Goal: Task Accomplishment & Management: Complete application form

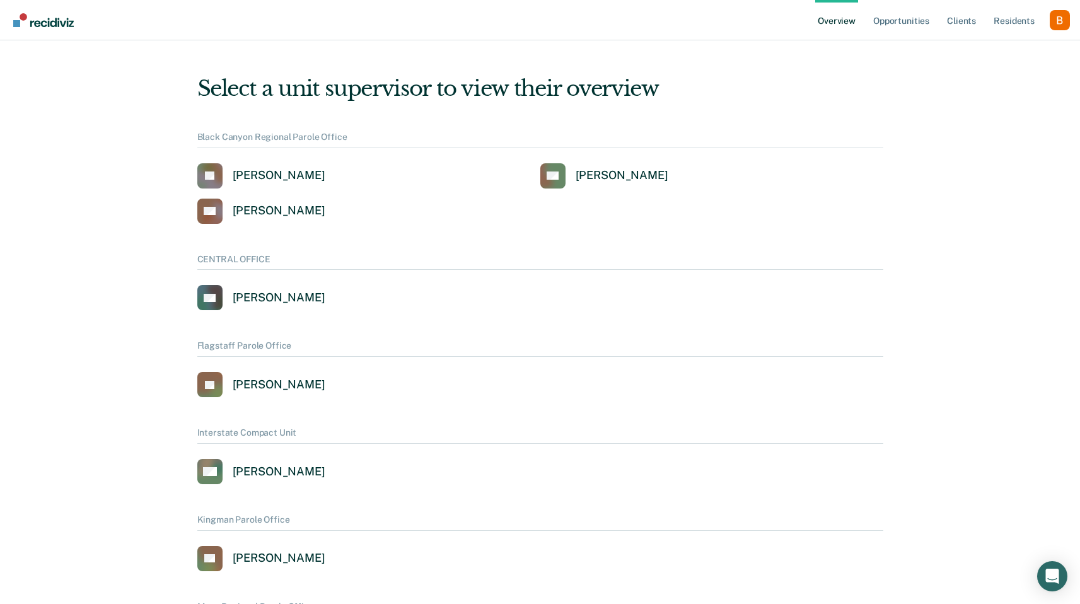
click at [1065, 14] on div "Profile dropdown button" at bounding box center [1060, 20] width 20 height 20
click at [978, 42] on button "Profile" at bounding box center [1010, 50] width 122 height 20
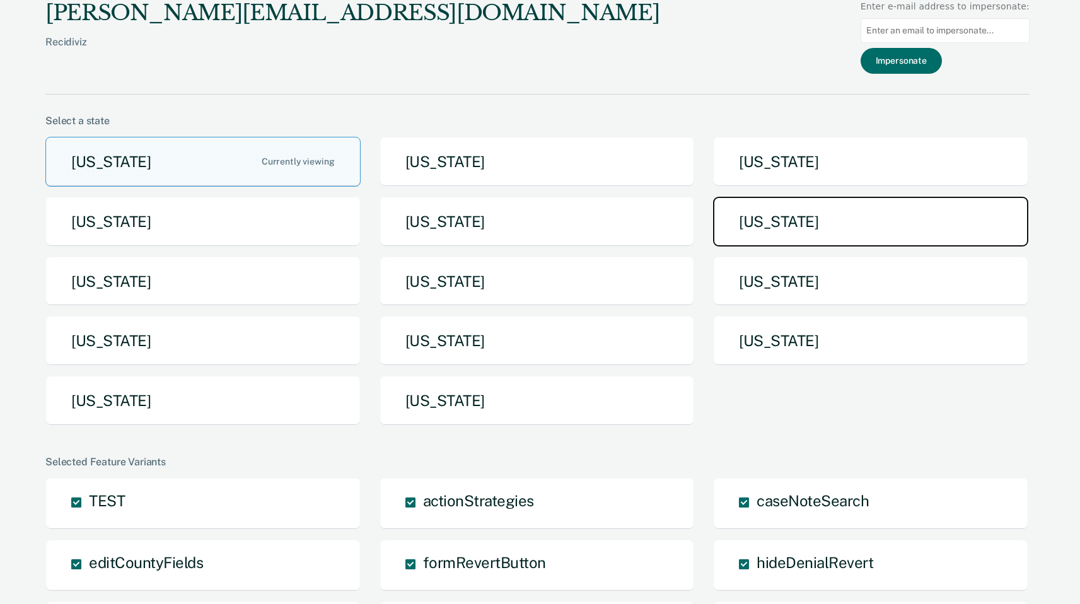
click at [896, 212] on button "[US_STATE]" at bounding box center [870, 222] width 315 height 50
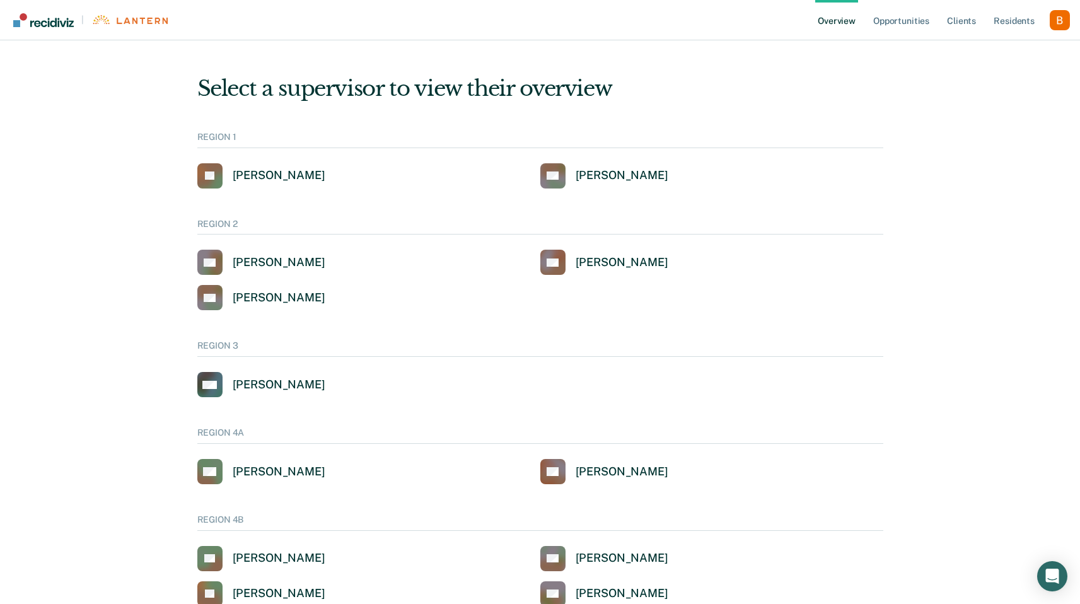
click at [921, 35] on link "Opportunities" at bounding box center [901, 20] width 61 height 40
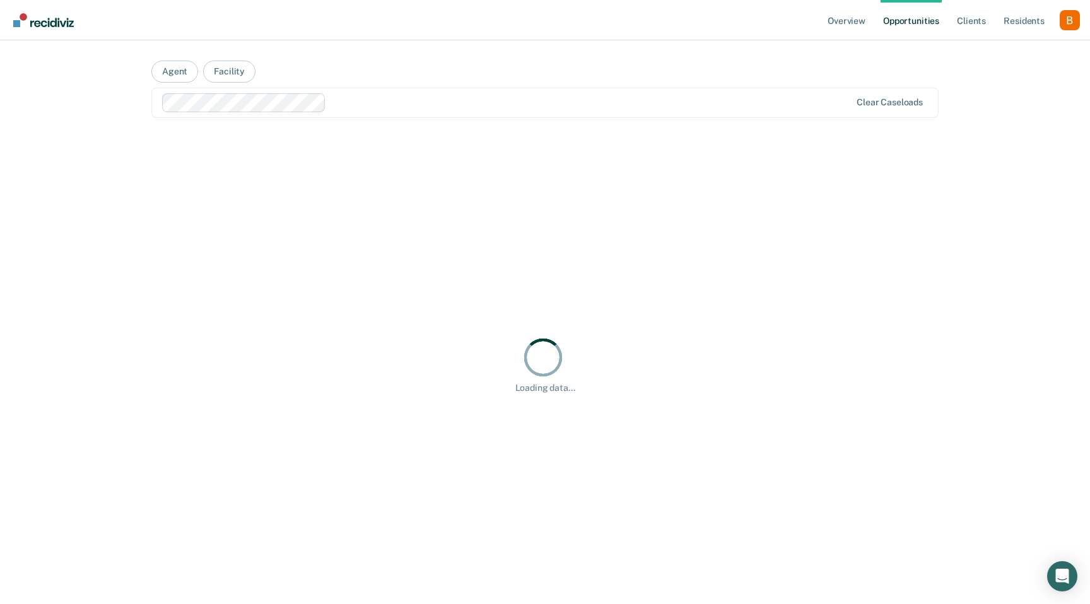
click at [818, 22] on nav "Overview Opportunities Client s Resident s Profile How it works Log Out" at bounding box center [545, 20] width 1070 height 40
click at [843, 18] on link "Overview" at bounding box center [846, 20] width 43 height 40
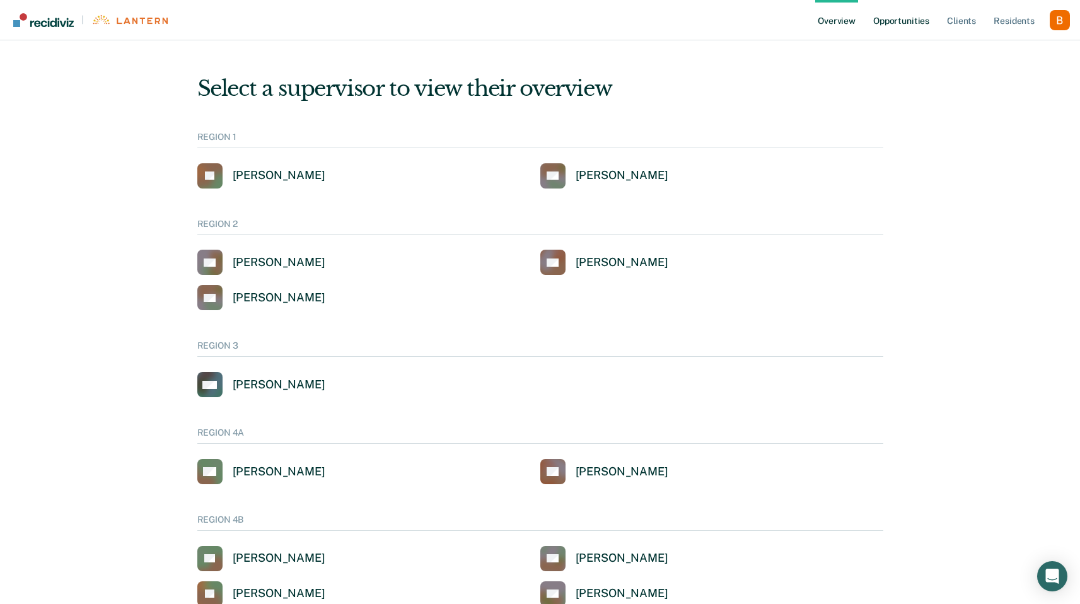
click at [883, 16] on link "Opportunities" at bounding box center [901, 20] width 61 height 40
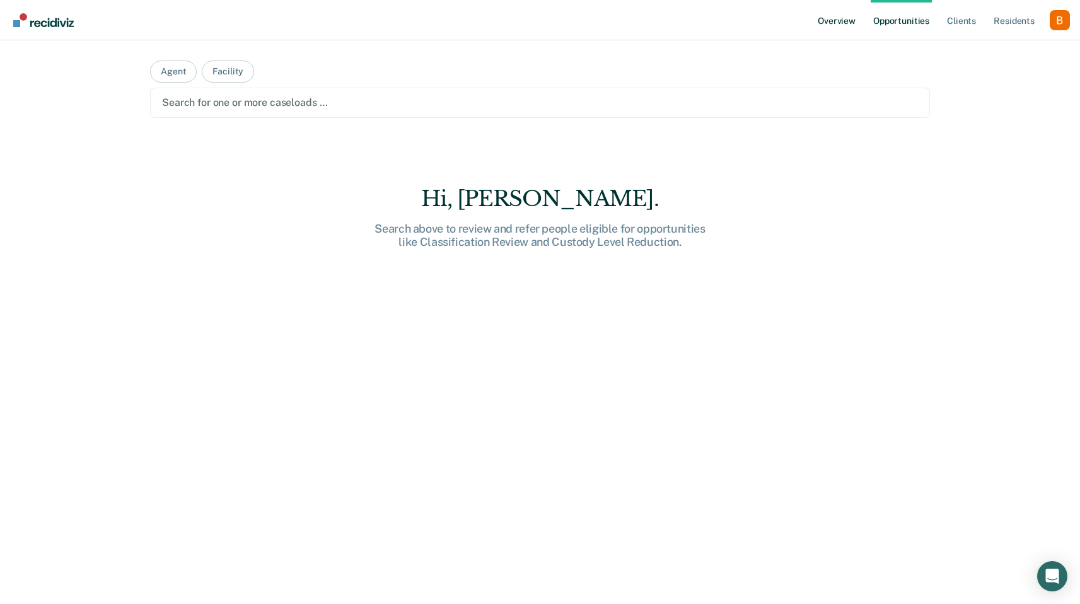
click at [827, 25] on link "Overview" at bounding box center [836, 20] width 43 height 40
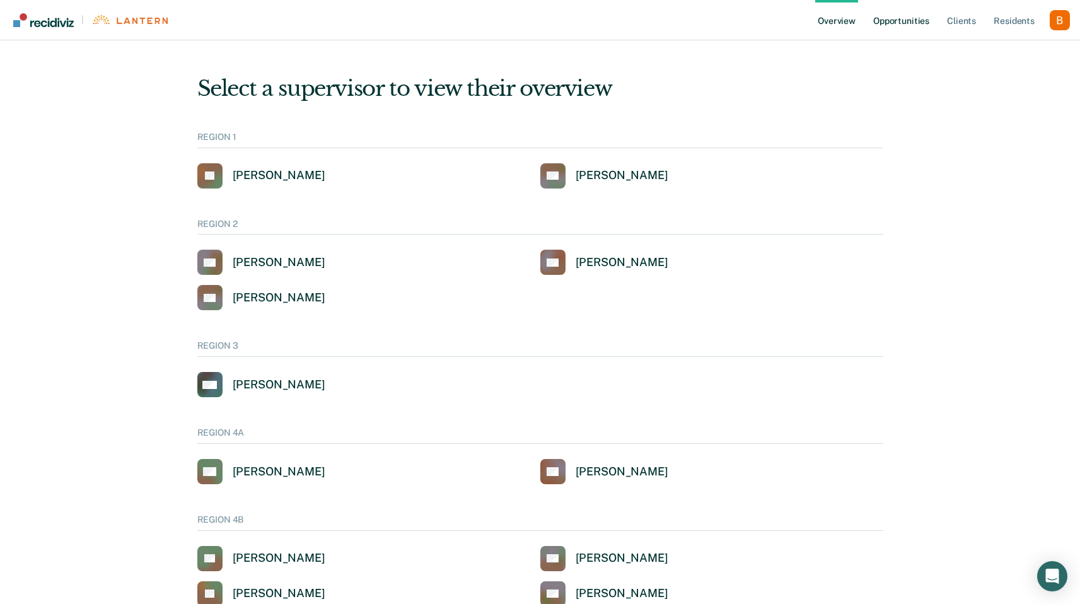
click at [896, 16] on link "Opportunities" at bounding box center [901, 20] width 61 height 40
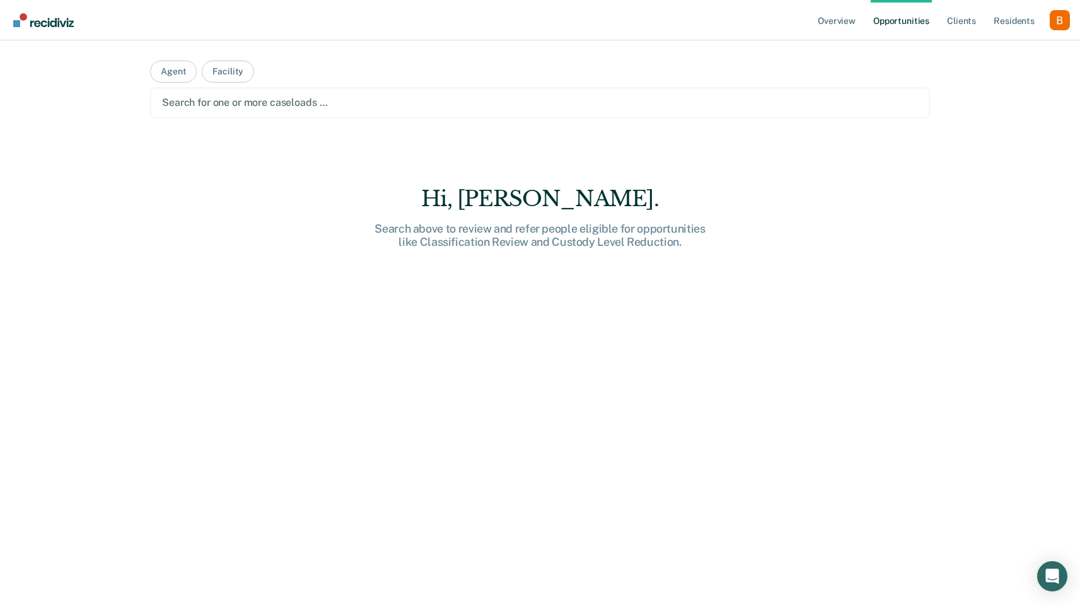
click at [420, 100] on div at bounding box center [540, 102] width 756 height 15
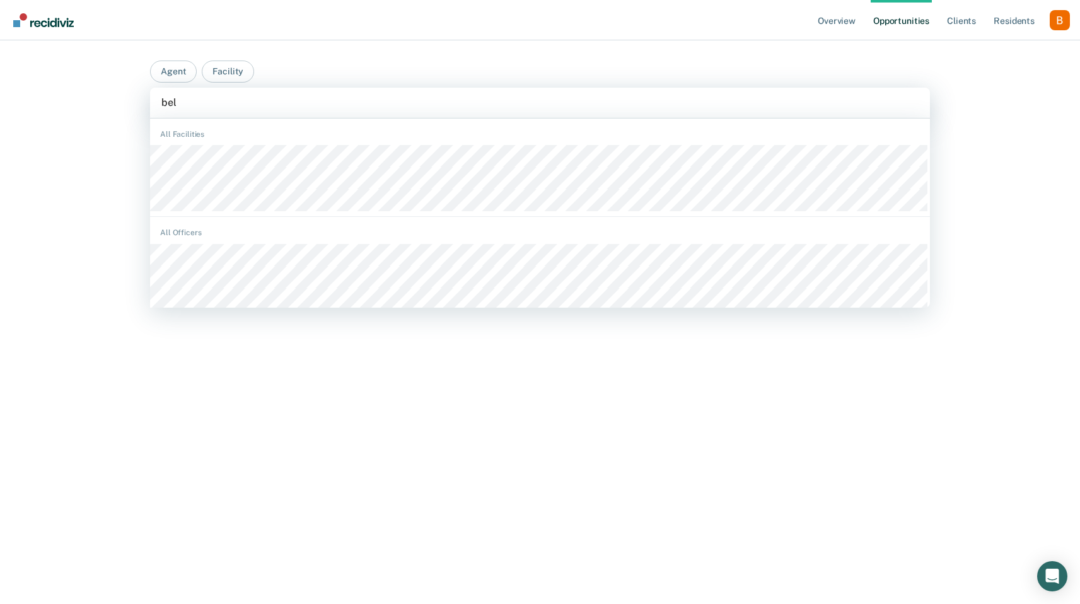
type input "bell"
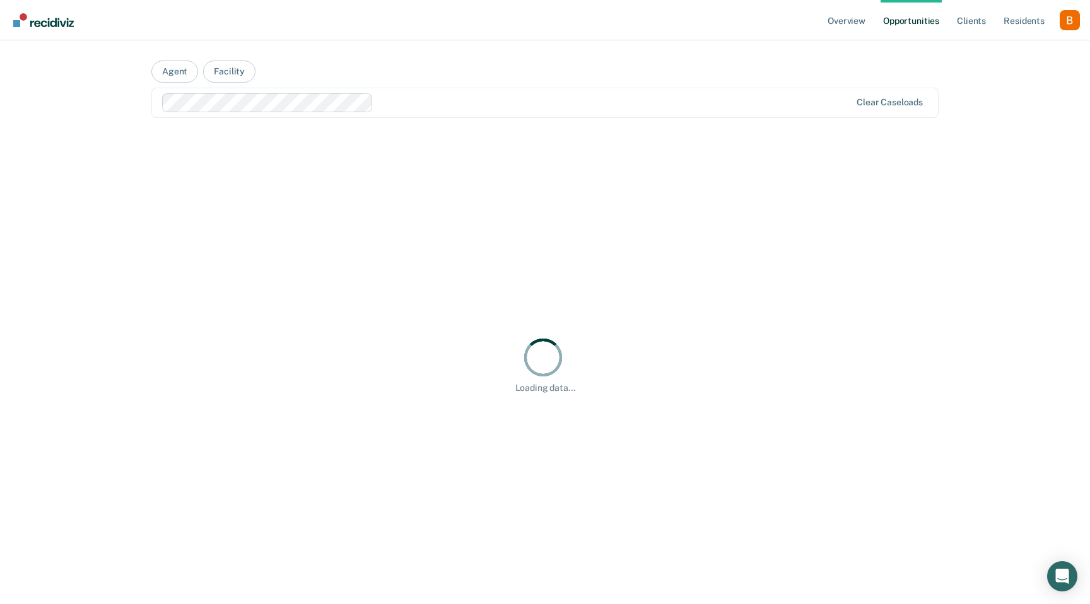
click at [88, 182] on div "Overview Opportunities Client s Resident s Profile How it works Log Out Agent F…" at bounding box center [545, 302] width 1090 height 604
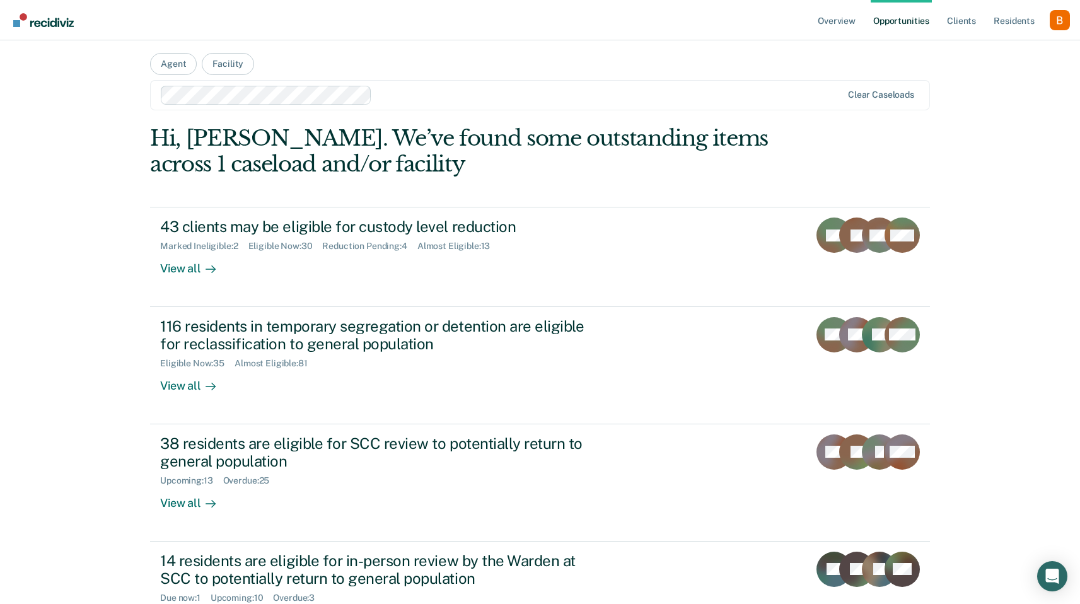
scroll to position [62, 0]
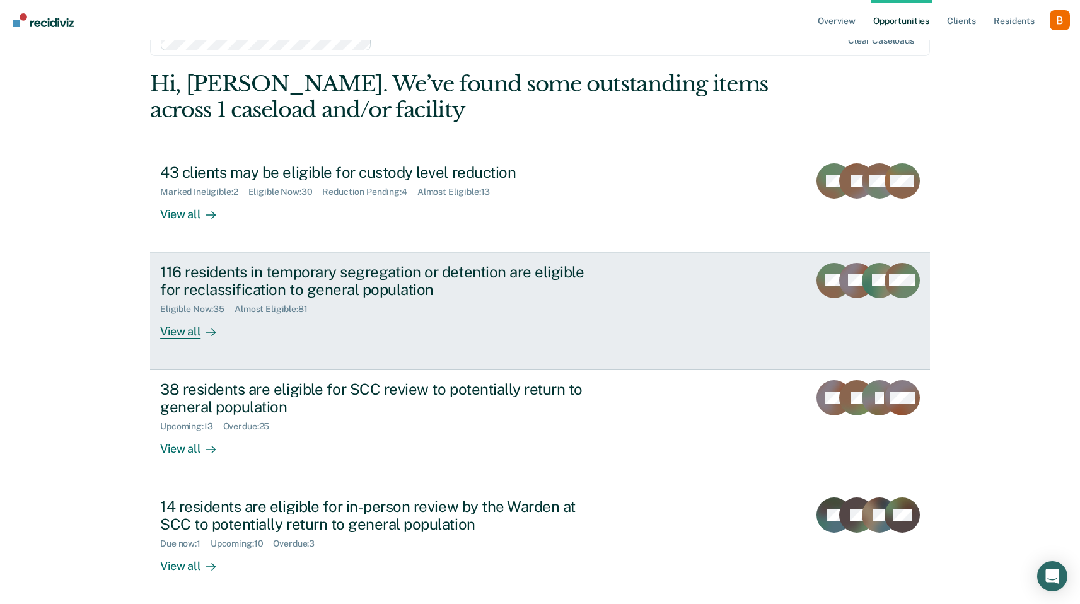
click at [388, 281] on div "116 residents in temporary segregation or detention are eligible for reclassifi…" at bounding box center [381, 281] width 443 height 37
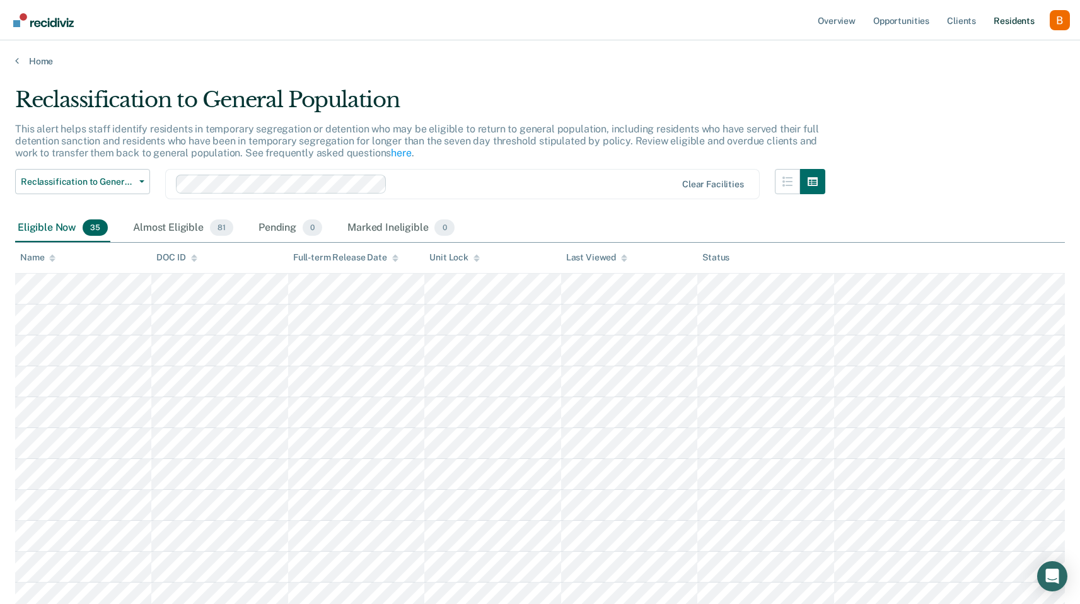
click at [1015, 24] on link "Resident s" at bounding box center [1014, 20] width 46 height 40
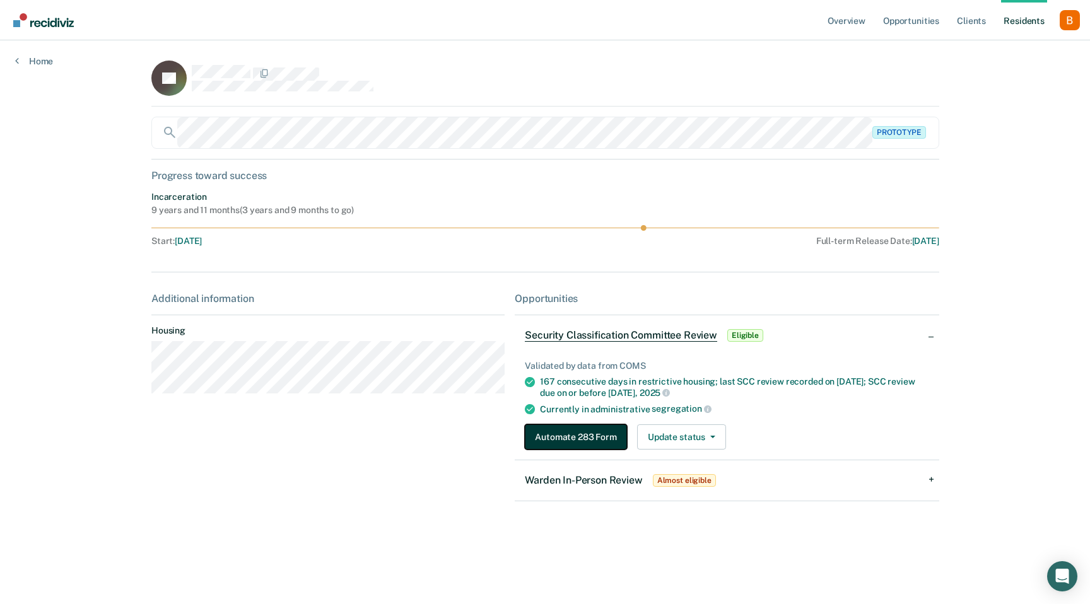
click at [597, 438] on button "Automate 283 Form" at bounding box center [576, 436] width 102 height 25
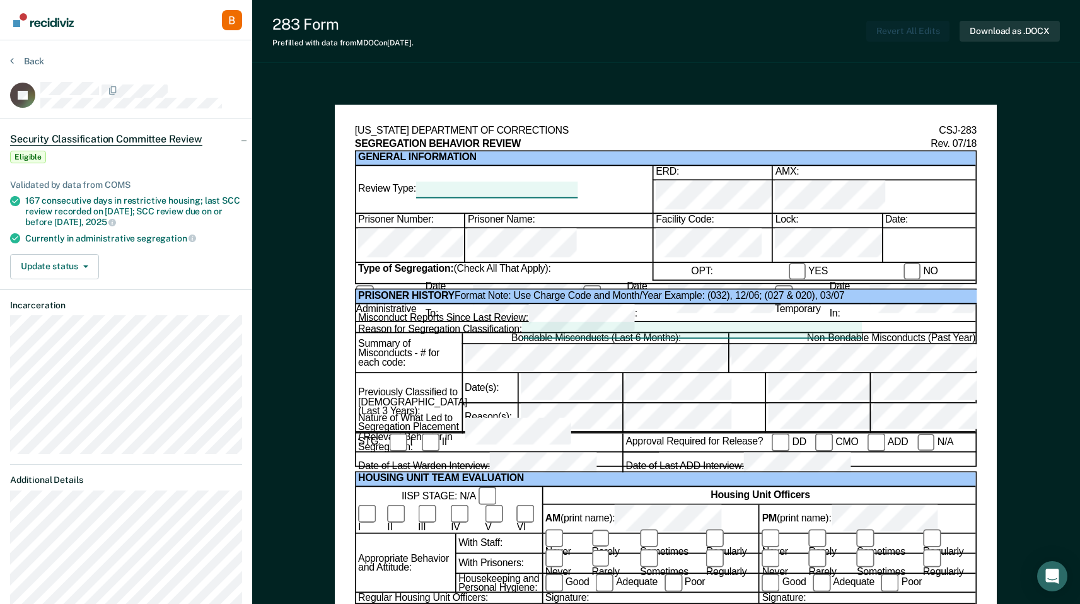
click at [78, 59] on div "Back" at bounding box center [126, 68] width 232 height 26
click at [43, 64] on button "Back" at bounding box center [27, 60] width 34 height 11
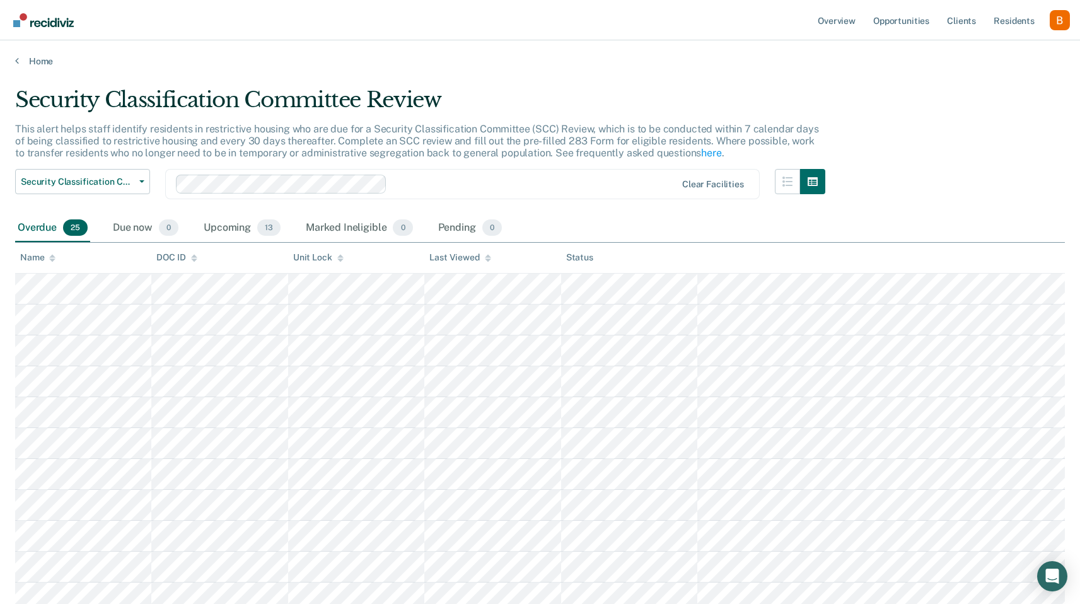
click at [938, 98] on div "Security Classification Committee Review This alert helps staff identify reside…" at bounding box center [540, 298] width 1050 height 423
click at [920, 132] on div "Security Classification Committee Review This alert helps staff identify reside…" at bounding box center [540, 298] width 1050 height 423
